Goal: Task Accomplishment & Management: Complete application form

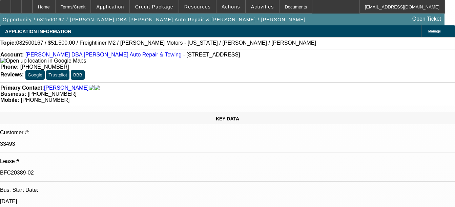
select select "0"
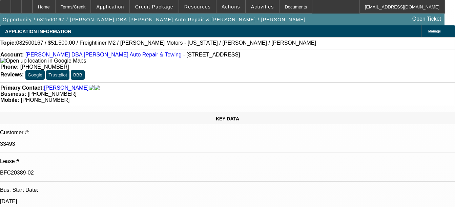
select select "0"
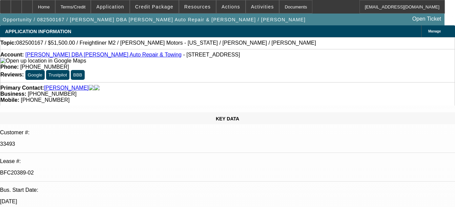
select select "0"
select select "1"
select select "2"
select select "6"
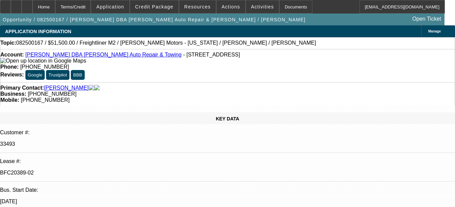
select select "1"
select select "2"
select select "6"
select select "1"
select select "2"
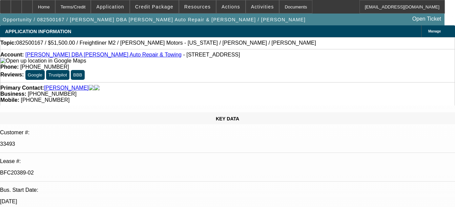
select select "6"
select select "1"
select select "2"
select select "6"
click at [286, 1] on div "Documents" at bounding box center [295, 7] width 33 height 14
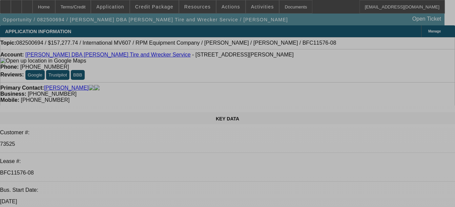
select select "0"
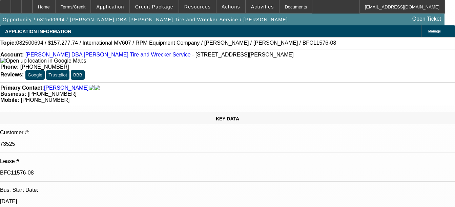
select select "0"
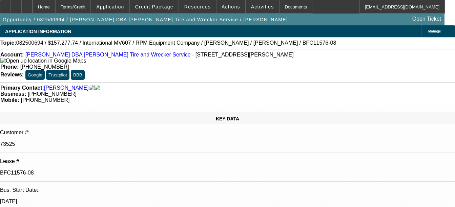
select select "0"
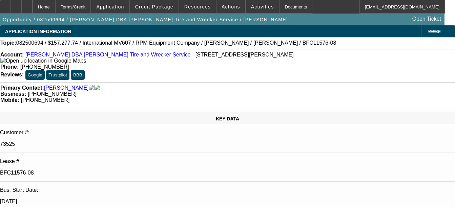
select select "0.1"
select select "1"
select select "2"
select select "6"
select select "1"
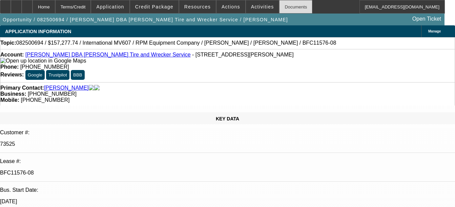
select select "2"
select select "6"
select select "1"
select select "2"
select select "6"
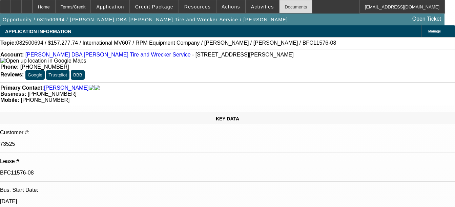
select select "1"
select select "2"
select select "4"
click at [283, 11] on div "Documents" at bounding box center [295, 7] width 33 height 14
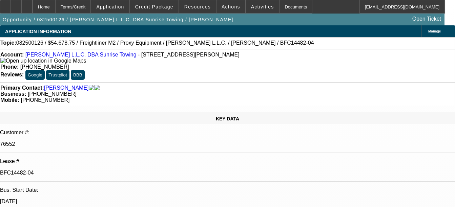
select select "0"
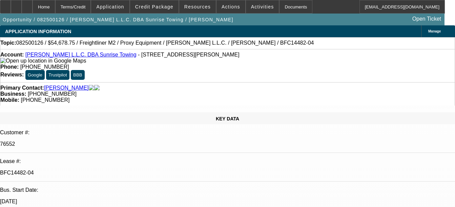
select select "0.1"
select select "0"
select select "0.1"
select select "0"
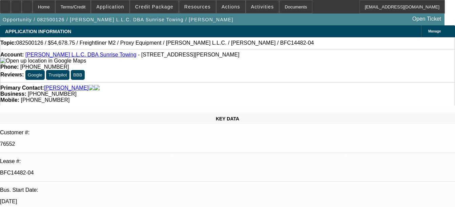
select select "0"
select select "0.1"
select select "1"
select select "3"
select select "6"
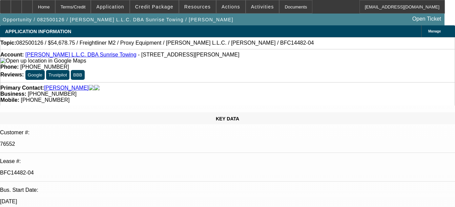
select select "1"
select select "4"
select select "1"
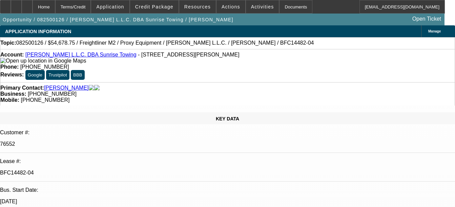
select select "4"
select select "1"
select select "4"
click at [282, 8] on div "Documents" at bounding box center [295, 7] width 33 height 14
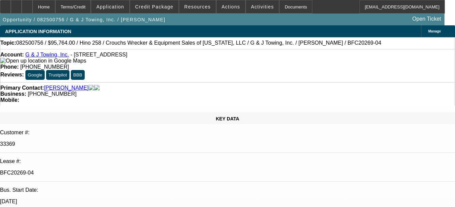
select select "0"
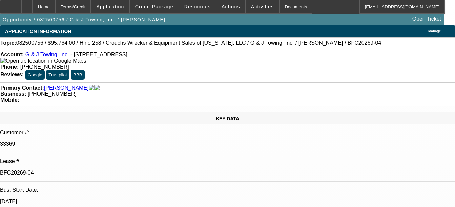
select select "0"
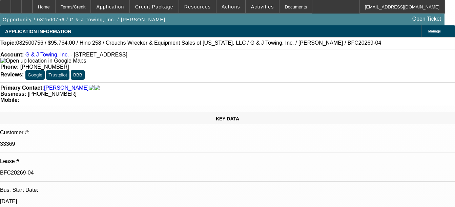
select select "0"
select select "1"
select select "6"
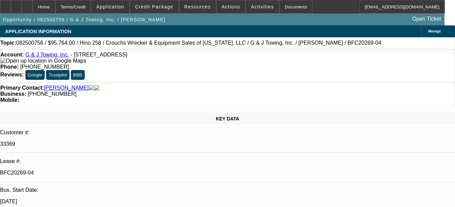
select select "1"
select select "6"
select select "1"
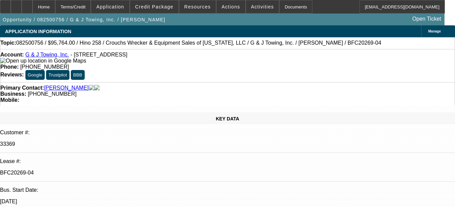
select select "6"
select select "1"
select select "3"
select select "6"
click at [288, 9] on div "Documents" at bounding box center [295, 7] width 33 height 14
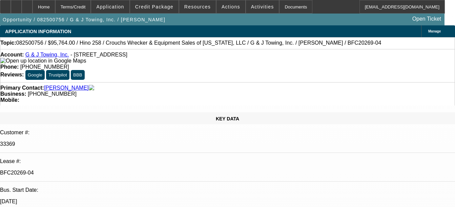
select select "0"
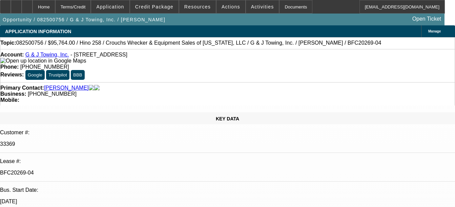
select select "0"
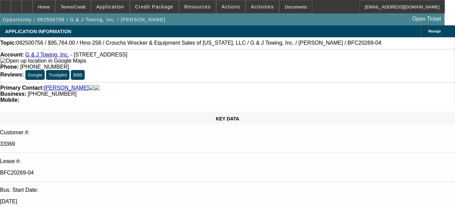
select select "0"
select select "1"
select select "6"
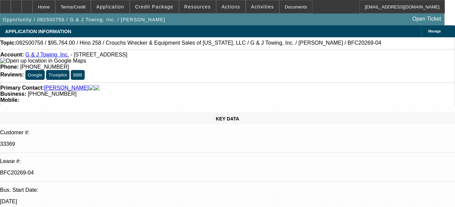
select select "1"
select select "6"
select select "1"
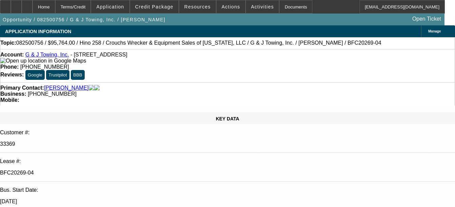
select select "6"
select select "1"
select select "3"
select select "6"
click at [285, 10] on div "Documents" at bounding box center [295, 7] width 33 height 14
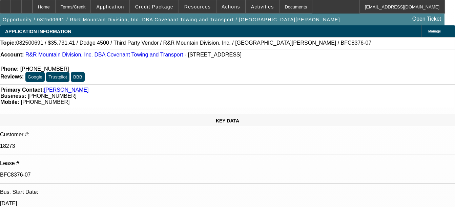
select select "0"
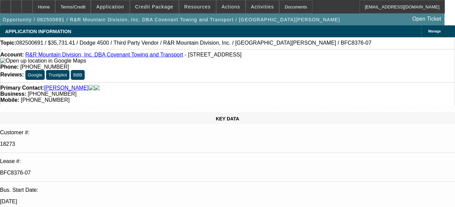
select select "0"
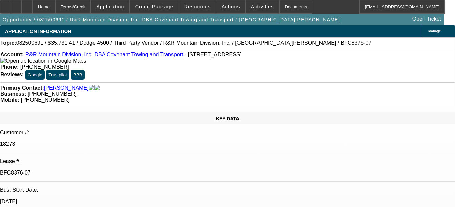
select select "1"
select select "6"
select select "1"
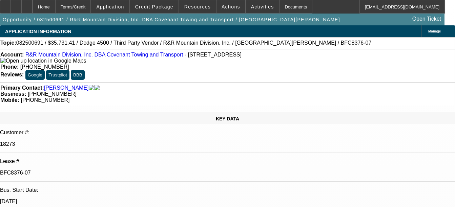
select select "6"
click at [279, 12] on div "Documents" at bounding box center [295, 7] width 33 height 14
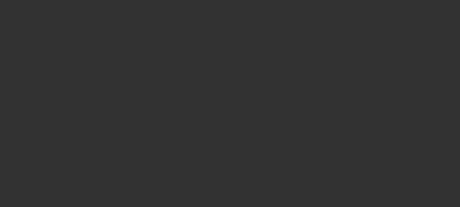
select select "0.1"
select select "0"
select select "6"
select select "0.1"
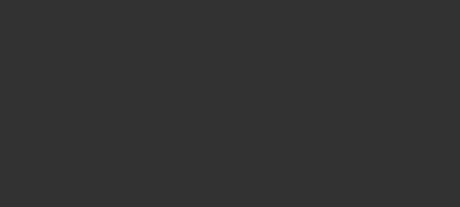
select select "0"
select select "6"
select select "0.1"
select select "0"
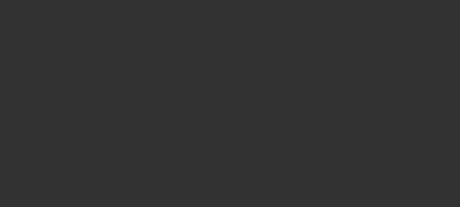
select select "0"
select select "6"
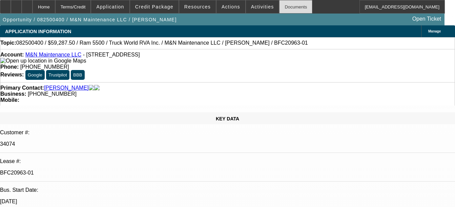
click at [288, 0] on div "Documents" at bounding box center [295, 7] width 33 height 14
select select "0.1"
select select "0"
select select "6"
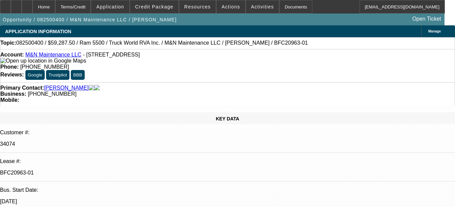
select select "0.1"
select select "0"
select select "6"
select select "0.1"
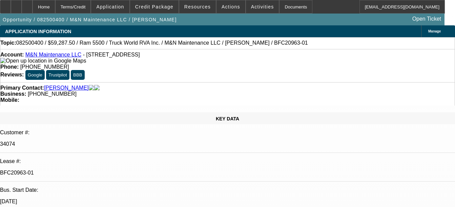
select select "0"
select select "6"
